Goal: Use online tool/utility: Utilize a website feature to perform a specific function

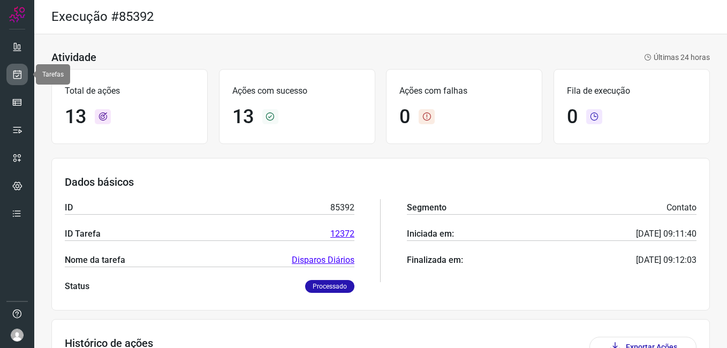
click at [18, 75] on icon at bounding box center [17, 74] width 11 height 11
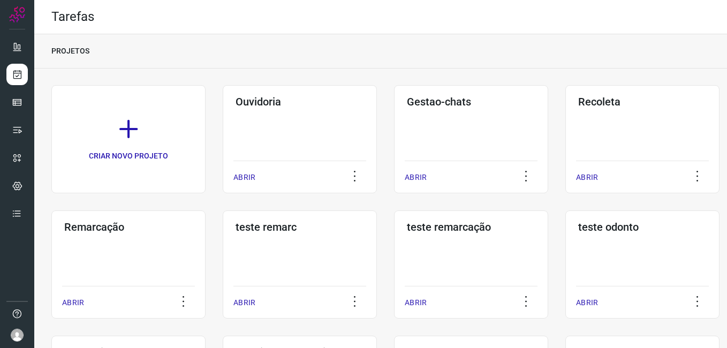
click at [122, 255] on div "Remarcação ABRIR" at bounding box center [128, 264] width 154 height 108
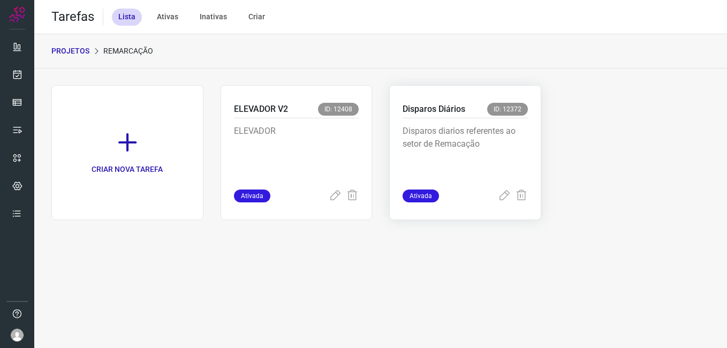
click at [447, 150] on p "Disparos diarios referentes ao setor de Remacação" at bounding box center [464, 152] width 125 height 54
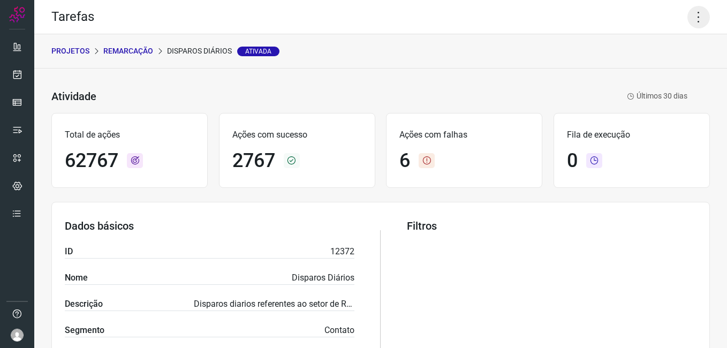
click at [687, 13] on icon at bounding box center [698, 17] width 22 height 22
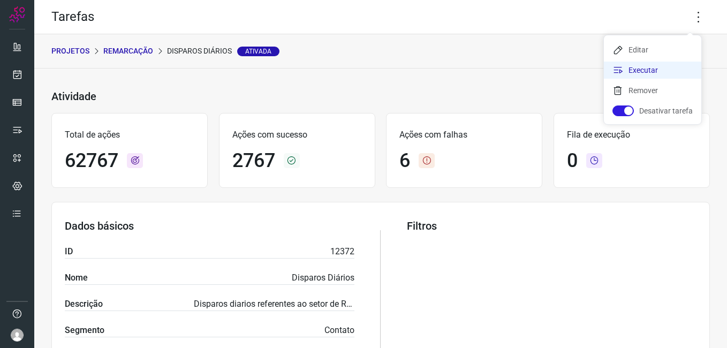
click at [653, 67] on li "Executar" at bounding box center [652, 70] width 97 height 17
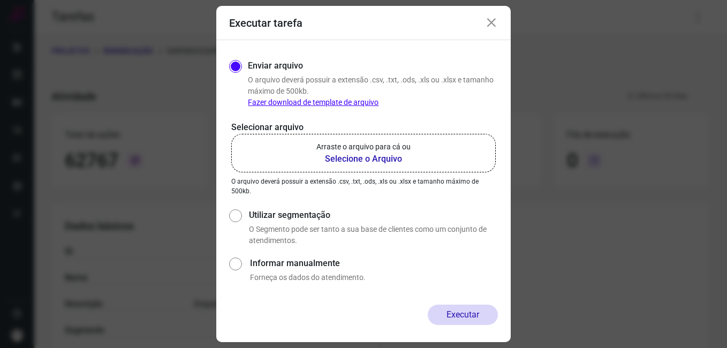
click at [338, 160] on b "Selecione o Arquivo" at bounding box center [363, 159] width 94 height 13
click at [0, 0] on input "Arraste o arquivo para cá ou Selecione o Arquivo" at bounding box center [0, 0] width 0 height 0
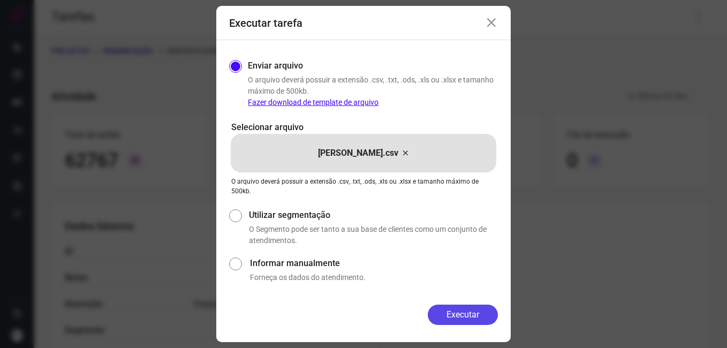
click at [475, 316] on button "Executar" at bounding box center [463, 315] width 70 height 20
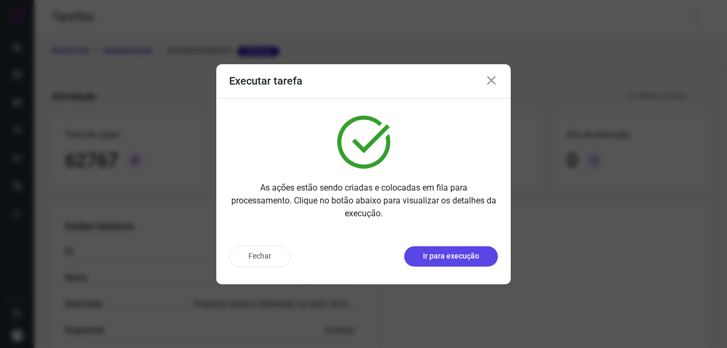
click at [426, 263] on button "Ir para execução" at bounding box center [451, 256] width 94 height 20
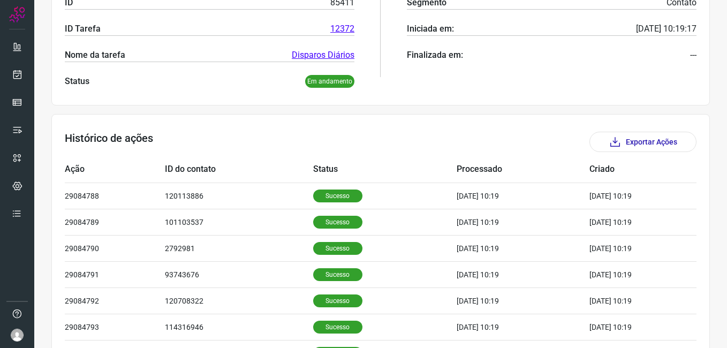
scroll to position [214, 0]
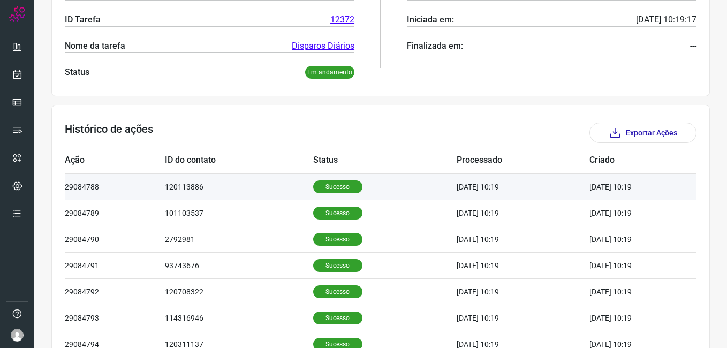
click at [328, 189] on p "Sucesso" at bounding box center [337, 186] width 49 height 13
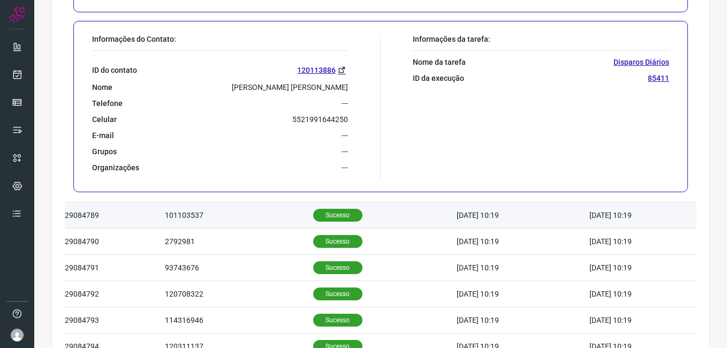
scroll to position [482, 0]
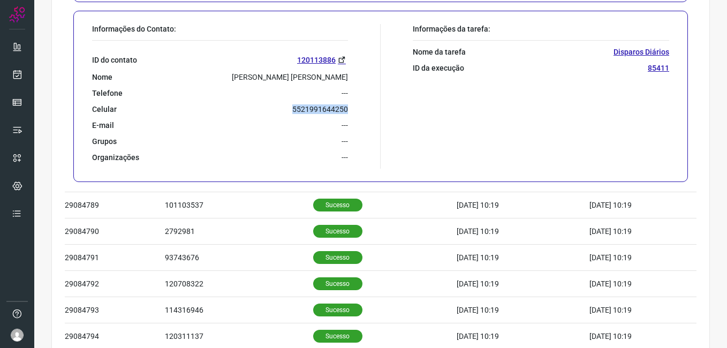
drag, startPoint x: 291, startPoint y: 111, endPoint x: 344, endPoint y: 111, distance: 53.5
click at [344, 111] on div "Informações do Contato: ID do contato 120113886 Nome [PERSON_NAME] [PERSON_NAME…" at bounding box center [234, 96] width 294 height 145
drag, startPoint x: 344, startPoint y: 111, endPoint x: 328, endPoint y: 109, distance: 16.1
copy p "5521991644250"
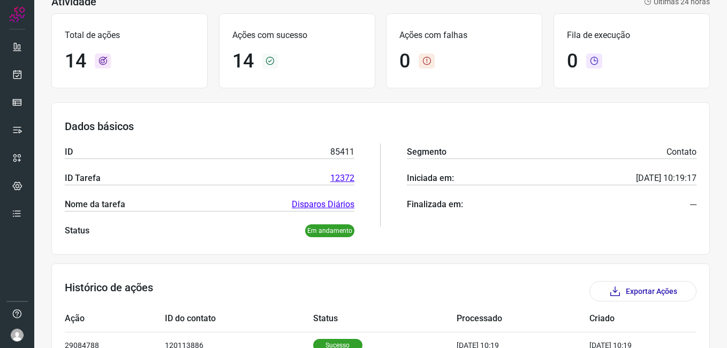
scroll to position [0, 0]
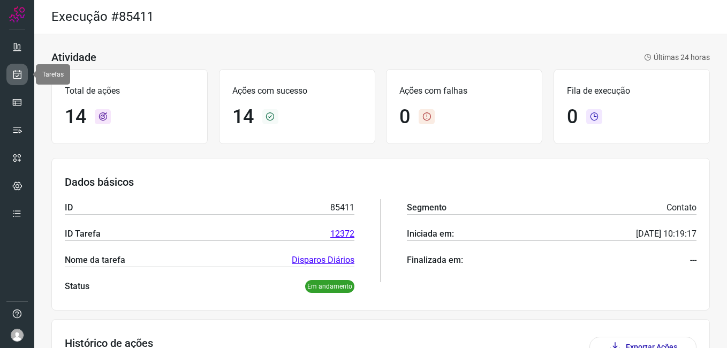
click at [24, 77] on link at bounding box center [16, 74] width 21 height 21
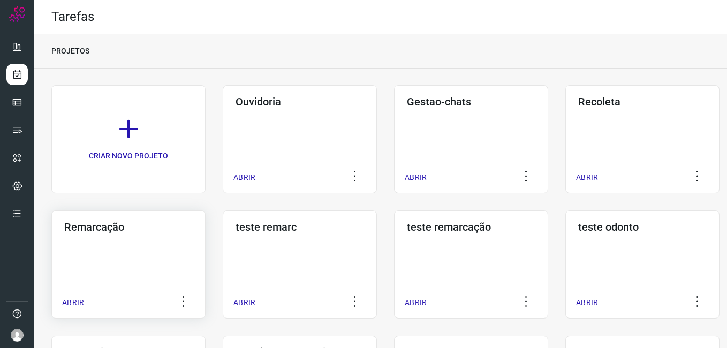
click at [134, 235] on div "Remarcação ABRIR" at bounding box center [128, 264] width 154 height 108
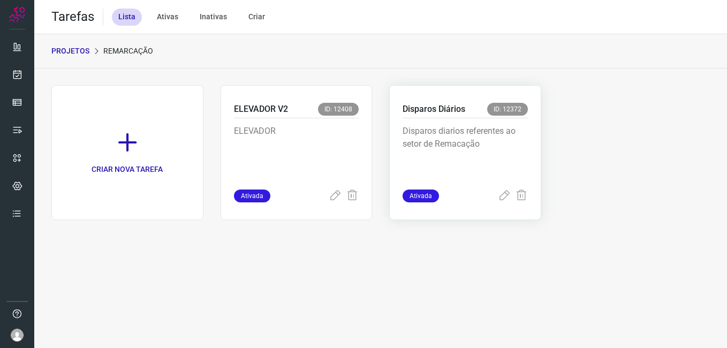
click at [459, 121] on div "Disparos diarios referentes ao setor de Remacação" at bounding box center [464, 153] width 125 height 71
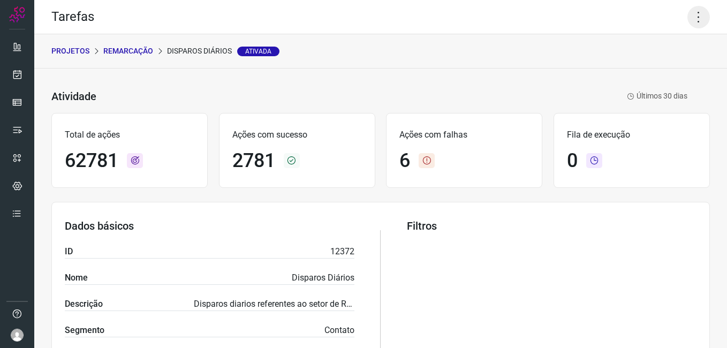
click at [691, 22] on icon at bounding box center [698, 17] width 22 height 22
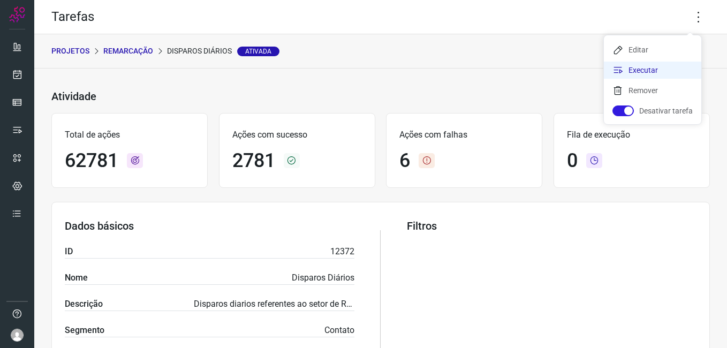
click at [658, 72] on li "Executar" at bounding box center [652, 70] width 97 height 17
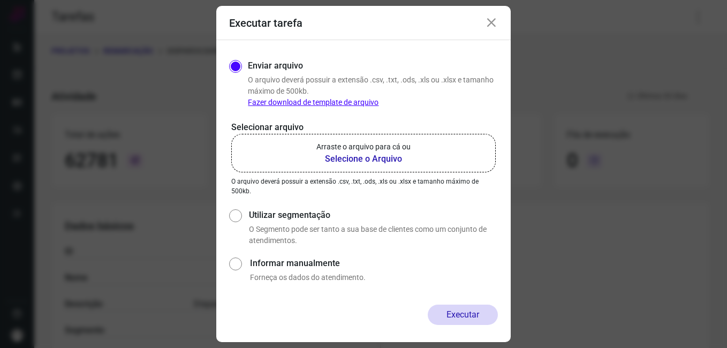
click at [386, 153] on b "Selecione o Arquivo" at bounding box center [363, 159] width 94 height 13
click at [0, 0] on input "Arraste o arquivo para cá ou Selecione o Arquivo" at bounding box center [0, 0] width 0 height 0
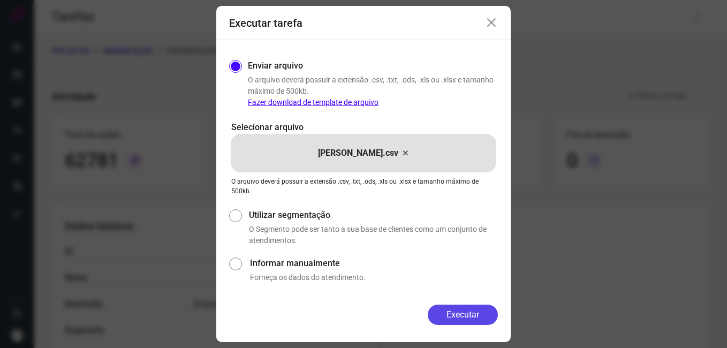
click at [484, 314] on button "Executar" at bounding box center [463, 315] width 70 height 20
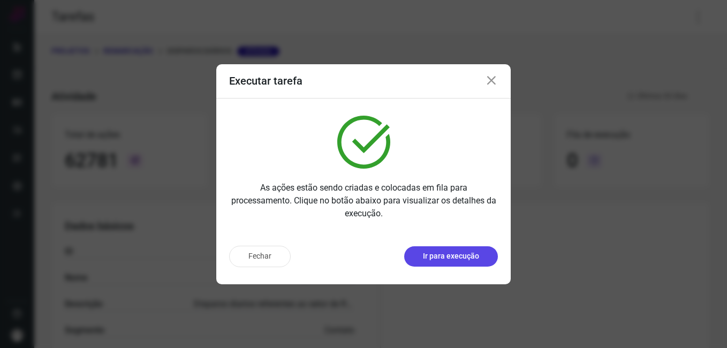
click at [444, 252] on p "Ir para execução" at bounding box center [451, 255] width 56 height 11
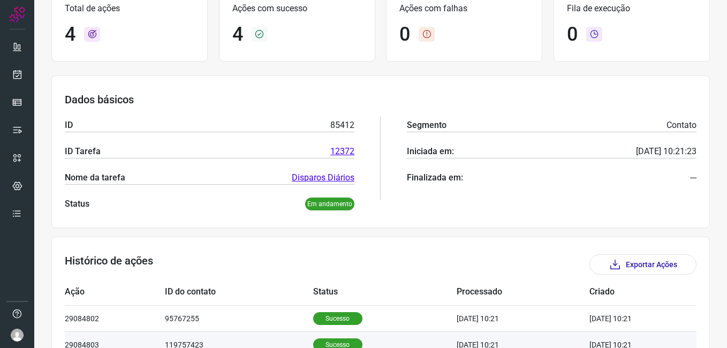
scroll to position [199, 0]
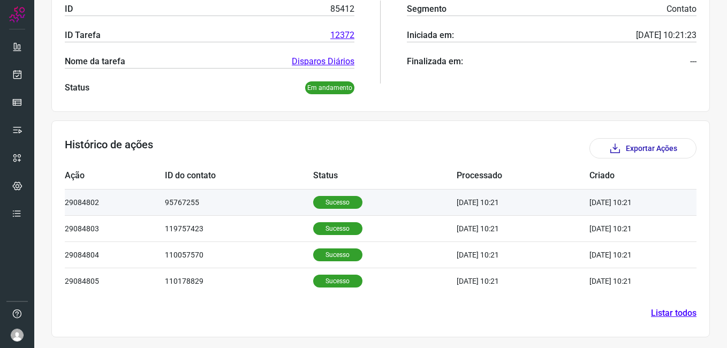
click at [332, 202] on p "Sucesso" at bounding box center [337, 202] width 49 height 13
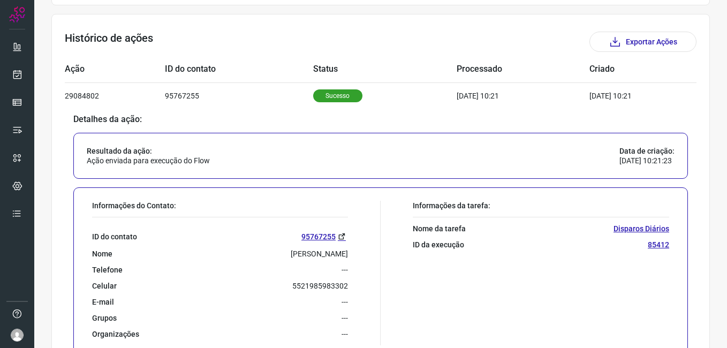
scroll to position [306, 0]
drag, startPoint x: 291, startPoint y: 286, endPoint x: 344, endPoint y: 286, distance: 53.0
click at [344, 286] on p "5521985983302" at bounding box center [320, 285] width 56 height 10
drag, startPoint x: 344, startPoint y: 286, endPoint x: 332, endPoint y: 284, distance: 12.1
copy p "5521985983302"
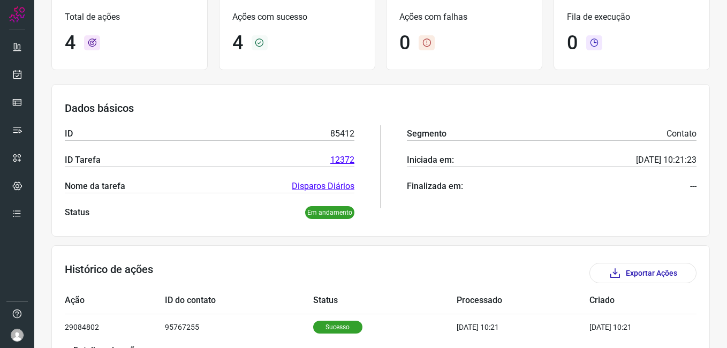
scroll to position [0, 0]
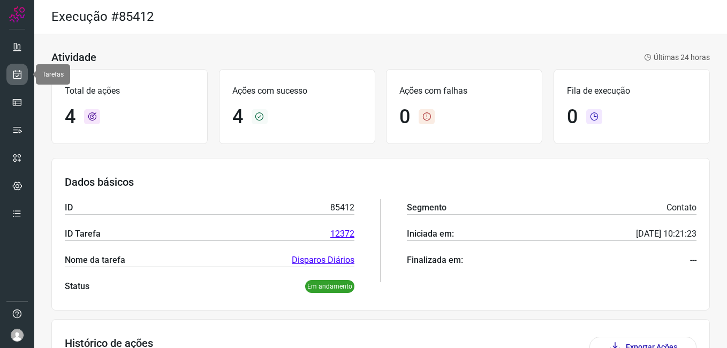
click at [25, 82] on link at bounding box center [16, 74] width 21 height 21
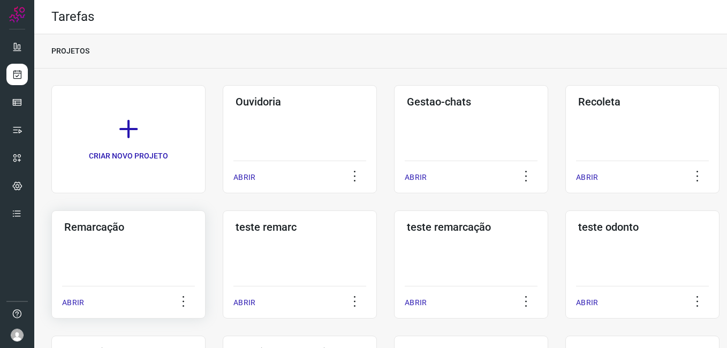
click at [162, 242] on div "Remarcação ABRIR" at bounding box center [128, 264] width 154 height 108
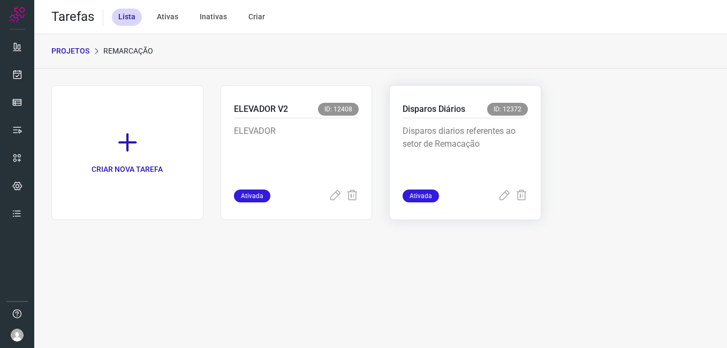
click at [514, 127] on p "Disparos diarios referentes ao setor de Remacação" at bounding box center [464, 152] width 125 height 54
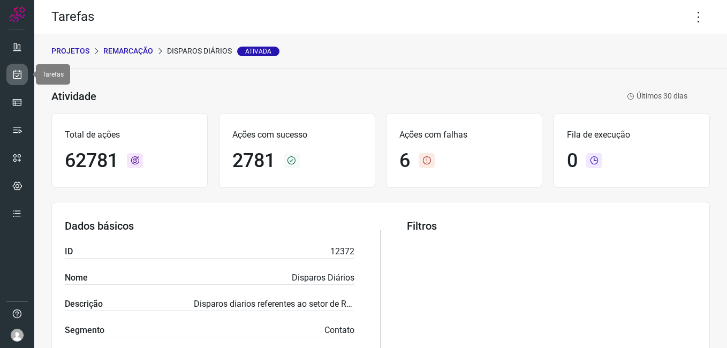
click at [15, 71] on icon at bounding box center [17, 74] width 11 height 11
